Goal: Task Accomplishment & Management: Manage account settings

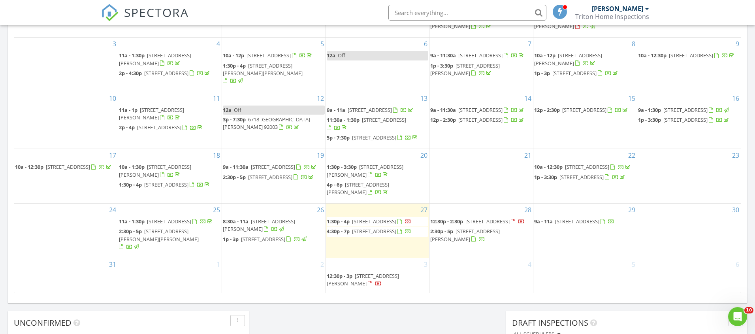
scroll to position [432, 0]
click at [185, 225] on span "7318 Woodshawn Dr, San Diego 92114" at bounding box center [169, 221] width 44 height 7
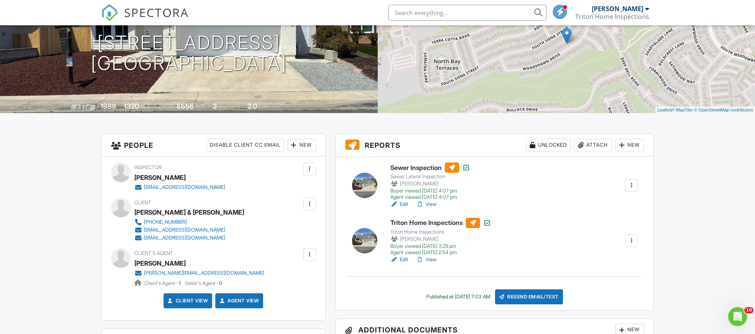
click at [431, 204] on link "View" at bounding box center [426, 204] width 21 height 8
click at [432, 203] on link "View" at bounding box center [426, 204] width 21 height 8
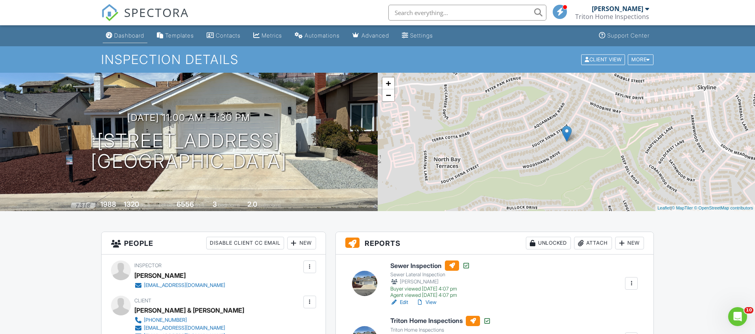
click at [125, 36] on div "Dashboard" at bounding box center [129, 35] width 30 height 7
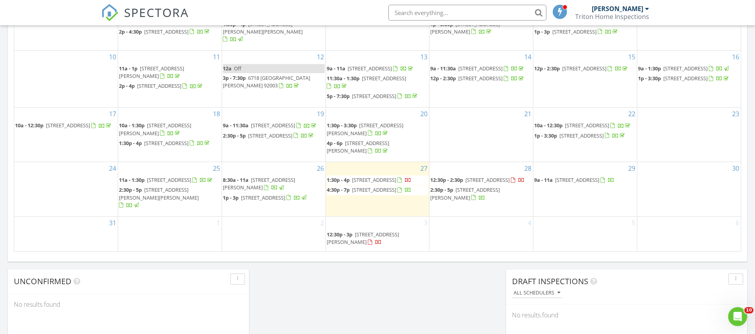
scroll to position [471, 0]
click at [195, 202] on span "1809 Montilla St, Santee 92071" at bounding box center [159, 195] width 80 height 15
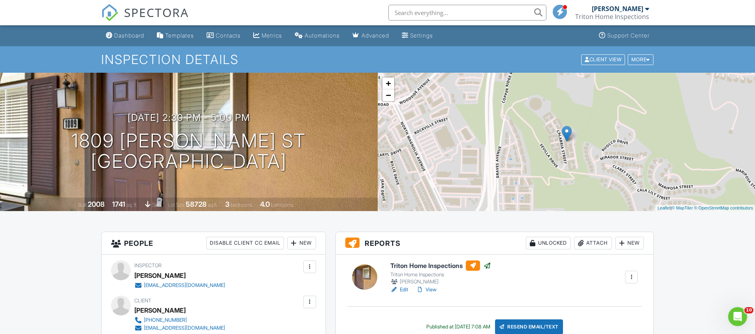
click at [432, 288] on link "View" at bounding box center [426, 289] width 21 height 8
